Goal: Find specific page/section: Find specific page/section

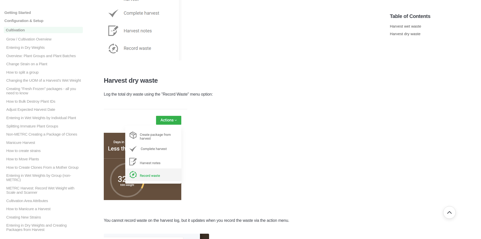
scroll to position [201, 0]
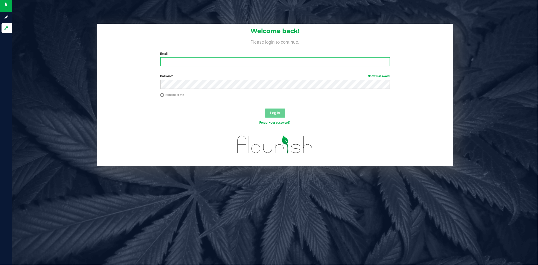
type input "[PERSON_NAME][EMAIL_ADDRESS][DOMAIN_NAME]"
click at [275, 113] on span "Log In" at bounding box center [275, 113] width 10 height 4
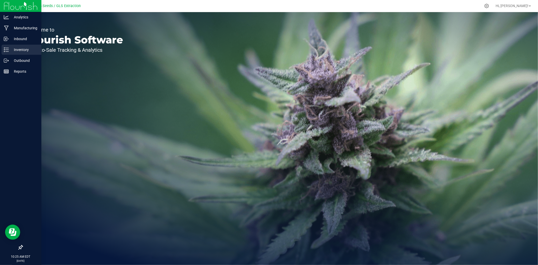
click at [15, 51] on p "Inventory" at bounding box center [24, 50] width 30 height 6
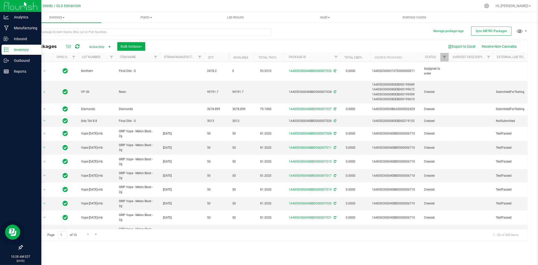
click at [11, 51] on p "Inventory" at bounding box center [24, 50] width 30 height 6
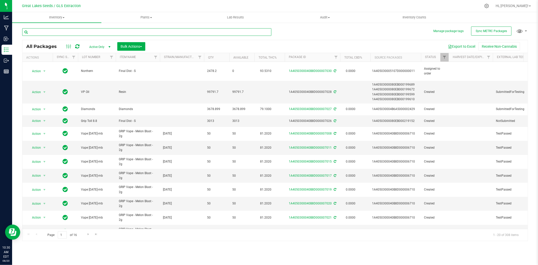
click at [68, 31] on input "text" at bounding box center [146, 32] width 249 height 8
type input "lond"
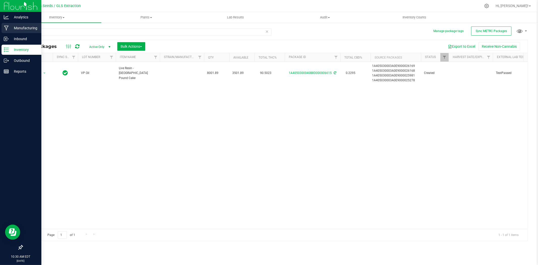
click at [16, 27] on p "Manufacturing" at bounding box center [24, 28] width 30 height 6
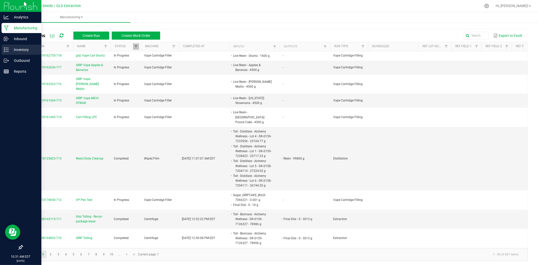
click at [12, 51] on p "Inventory" at bounding box center [24, 50] width 30 height 6
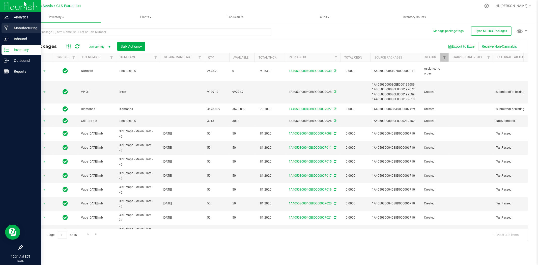
click at [26, 30] on p "Manufacturing" at bounding box center [24, 28] width 30 height 6
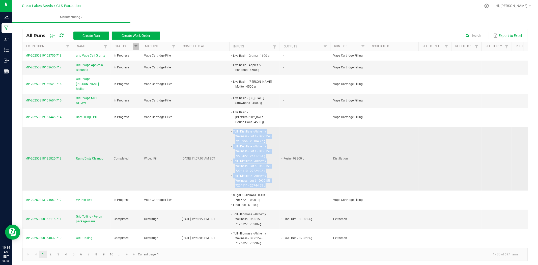
drag, startPoint x: 265, startPoint y: 177, endPoint x: 233, endPoint y: 122, distance: 63.9
click at [272, 129] on span "Toll - Distillate - Alchemy Wellness - Lot 4 - DK-0159-7233956 - 23104.77 g Tol…" at bounding box center [272, 129] width 0 height 0
click at [233, 129] on li "Toll - Distillate - Alchemy Wellness - Lot 4 - DK-0159-7233956 - 23104.77 g" at bounding box center [252, 136] width 40 height 15
drag, startPoint x: 240, startPoint y: 120, endPoint x: 269, endPoint y: 178, distance: 64.3
click at [272, 129] on span "Toll - Distillate - Alchemy Wellness - Lot 4 - DK-0159-7233956 - 23104.77 g Tol…" at bounding box center [272, 129] width 0 height 0
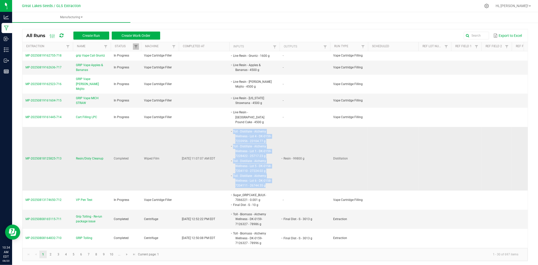
click at [269, 178] on li "Toll - Distillate - Alchemy Wellness - Lot 6 - DK-0158-7204111 - 26744.55 g" at bounding box center [252, 180] width 40 height 15
drag, startPoint x: 265, startPoint y: 178, endPoint x: 232, endPoint y: 123, distance: 64.7
click at [272, 129] on span "Toll - Distillate - Alchemy Wellness - Lot 4 - DK-0159-7233956 - 23104.77 g Tol…" at bounding box center [272, 129] width 0 height 0
click at [232, 129] on li "Toll - Distillate - Alchemy Wellness - Lot 4 - DK-0159-7233956 - 23104.77 g" at bounding box center [252, 136] width 40 height 15
drag, startPoint x: 233, startPoint y: 123, endPoint x: 269, endPoint y: 178, distance: 65.4
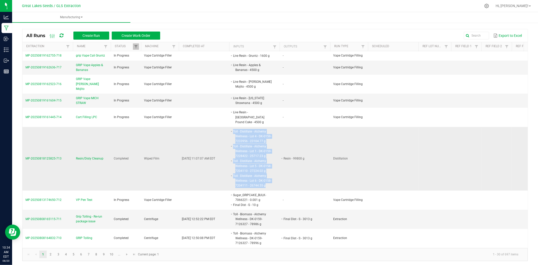
click at [272, 129] on span "Toll - Distillate - Alchemy Wellness - Lot 4 - DK-0159-7233956 - 23104.77 g Tol…" at bounding box center [272, 129] width 0 height 0
click at [269, 178] on li "Toll - Distillate - Alchemy Wellness - Lot 6 - DK-0158-7204111 - 26744.55 g" at bounding box center [252, 180] width 40 height 15
drag, startPoint x: 266, startPoint y: 177, endPoint x: 233, endPoint y: 121, distance: 65.4
click at [272, 129] on span "Toll - Distillate - Alchemy Wellness - Lot 4 - DK-0159-7233956 - 23104.77 g Tol…" at bounding box center [272, 129] width 0 height 0
click at [248, 134] on li "Toll - Distillate - Alchemy Wellness - Lot 4 - DK-0159-7233956 - 23104.77 g" at bounding box center [252, 136] width 40 height 15
